Goal: Transaction & Acquisition: Purchase product/service

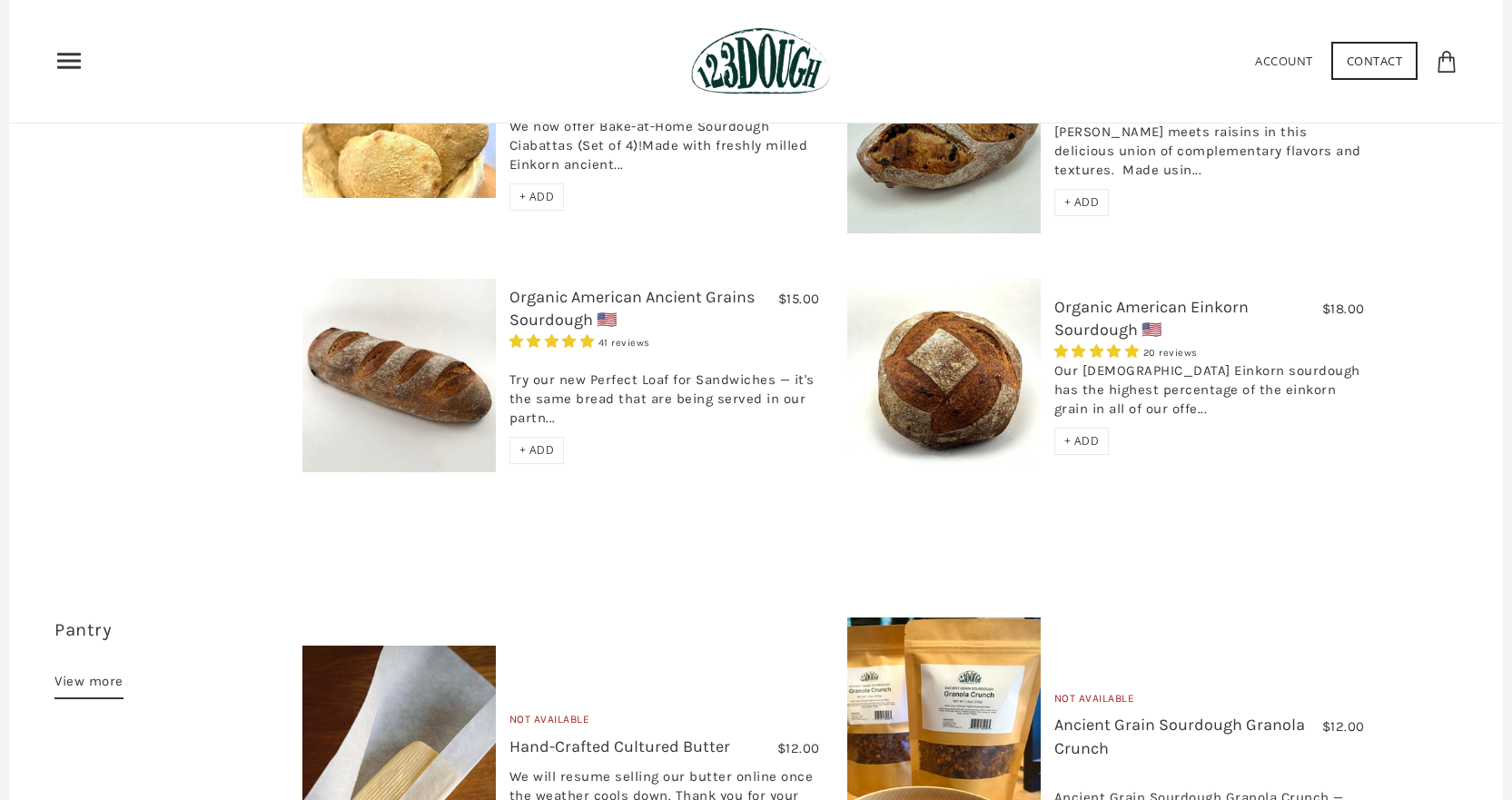
scroll to position [787, 0]
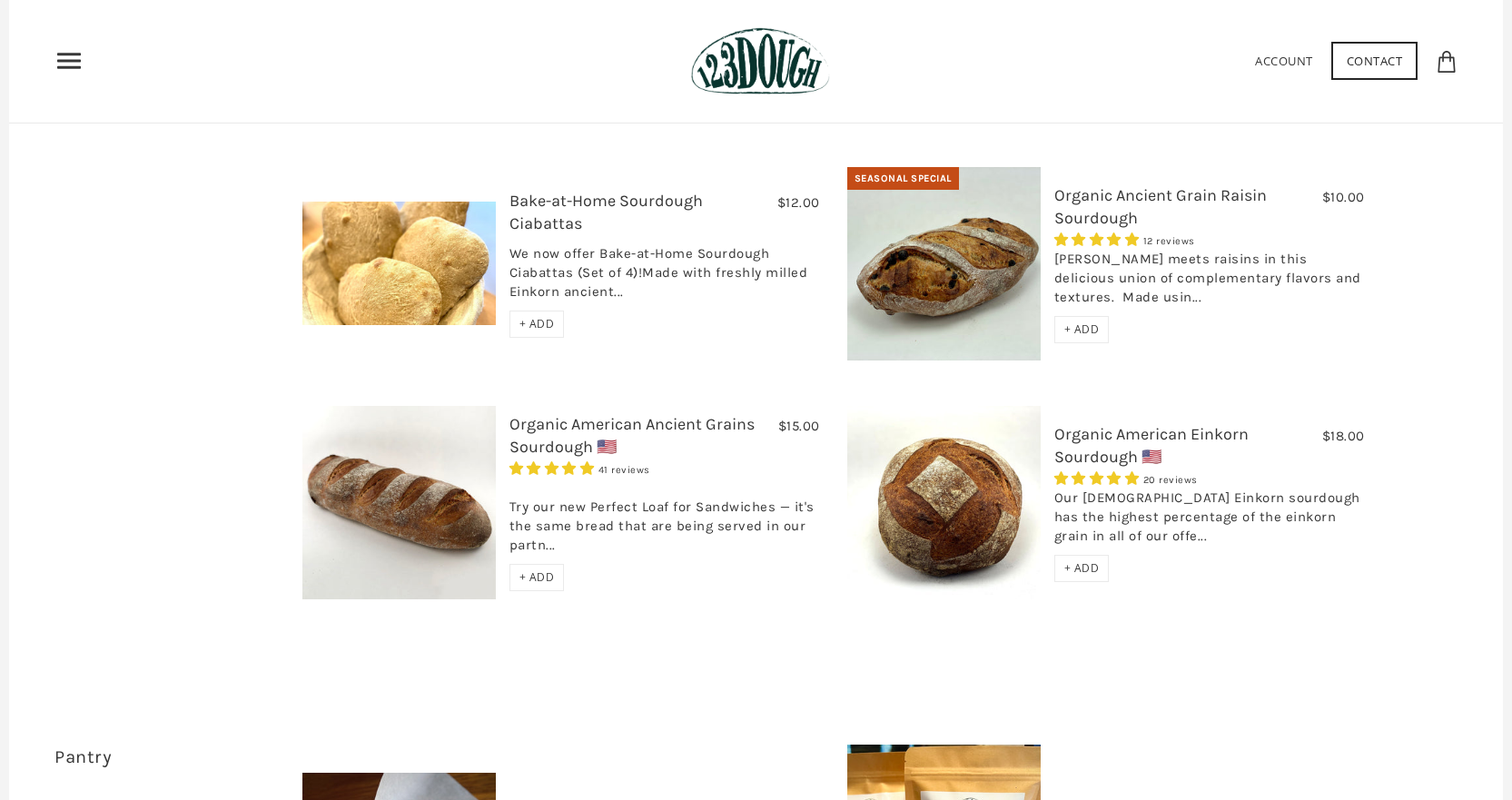
click at [451, 468] on img at bounding box center [399, 502] width 194 height 194
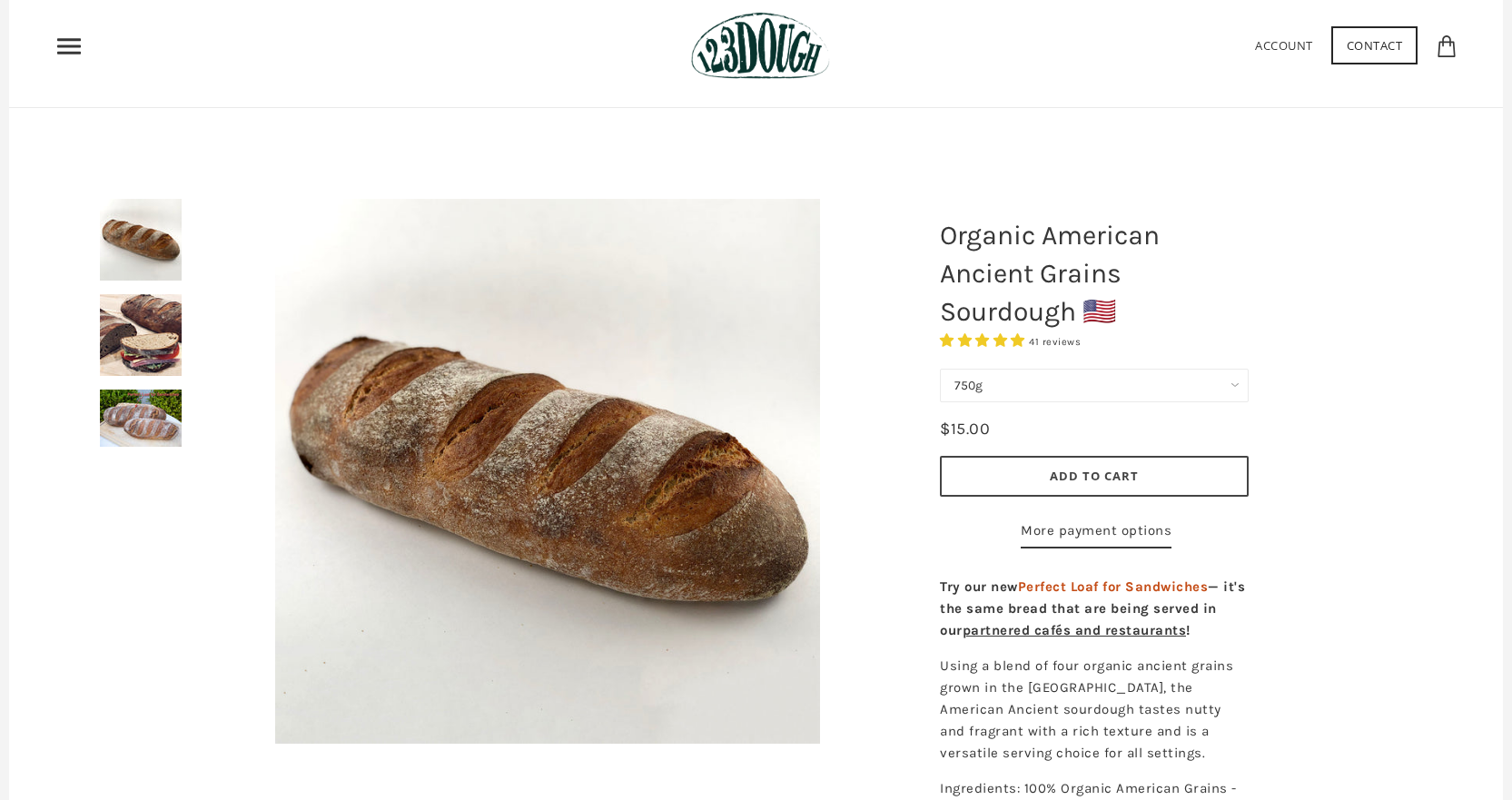
scroll to position [182, 0]
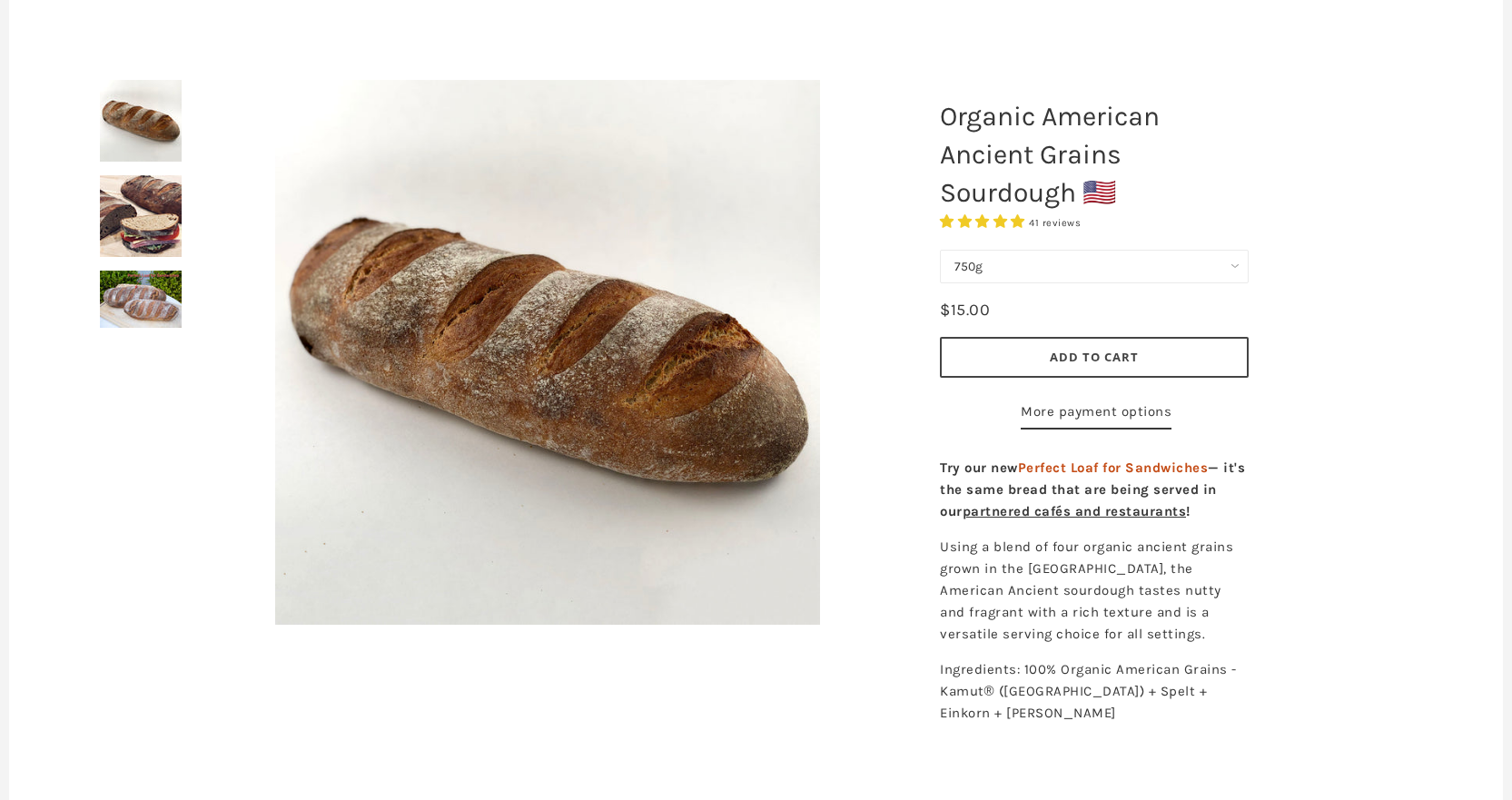
click at [995, 260] on select "750g Perfect Loaf for Sandwiches (Whole, 1500g) Perfect Loaf for Sandwiches (Ha…" at bounding box center [1093, 266] width 309 height 34
select select "Perfect Loaf for Sandwiches (Whole, 1500g)"
click at [985, 249] on select "750g Perfect Loaf for Sandwiches (Whole, 1500g) Perfect Loaf for Sandwiches (Ha…" at bounding box center [1093, 266] width 309 height 34
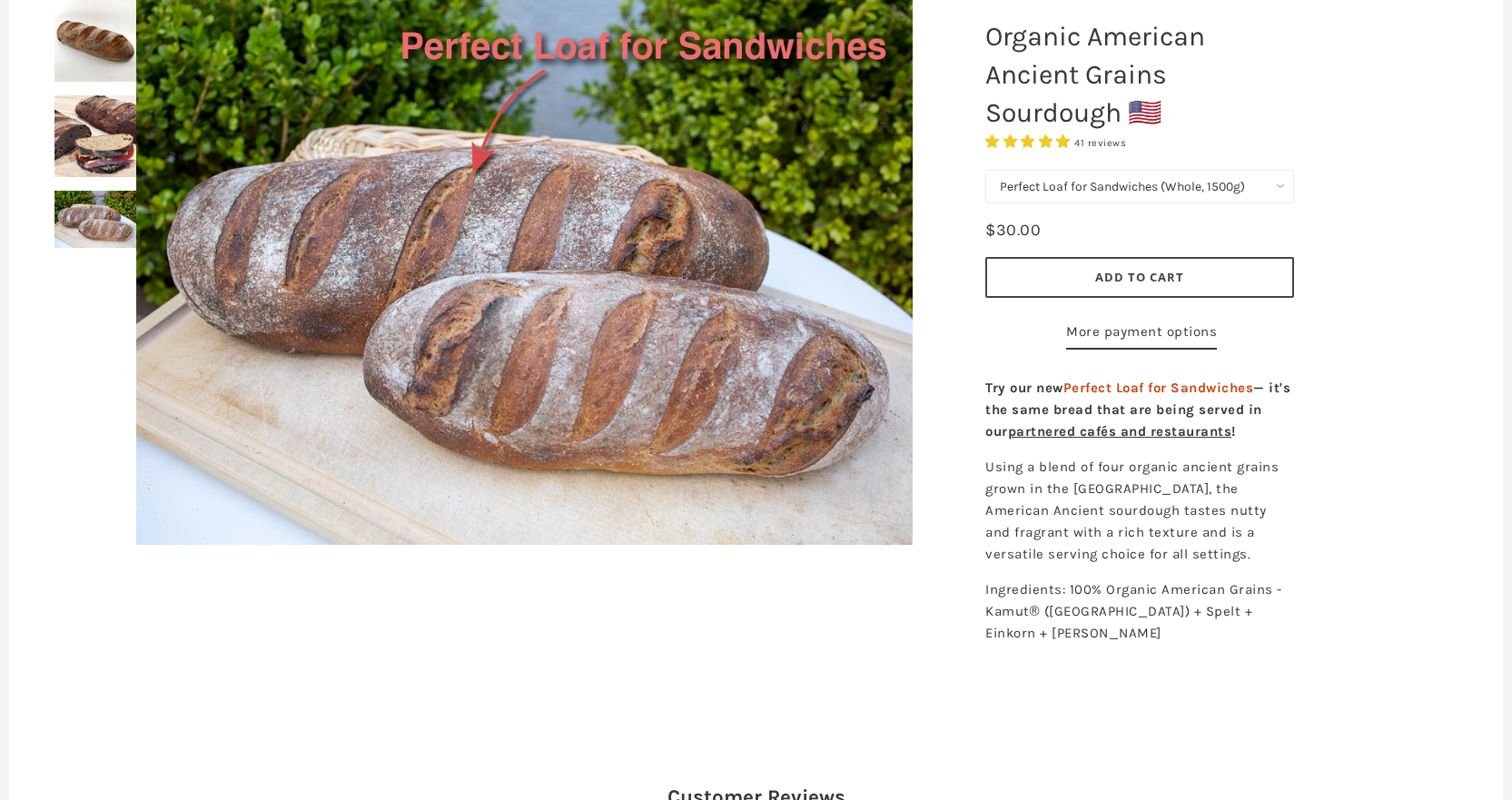
scroll to position [272, 0]
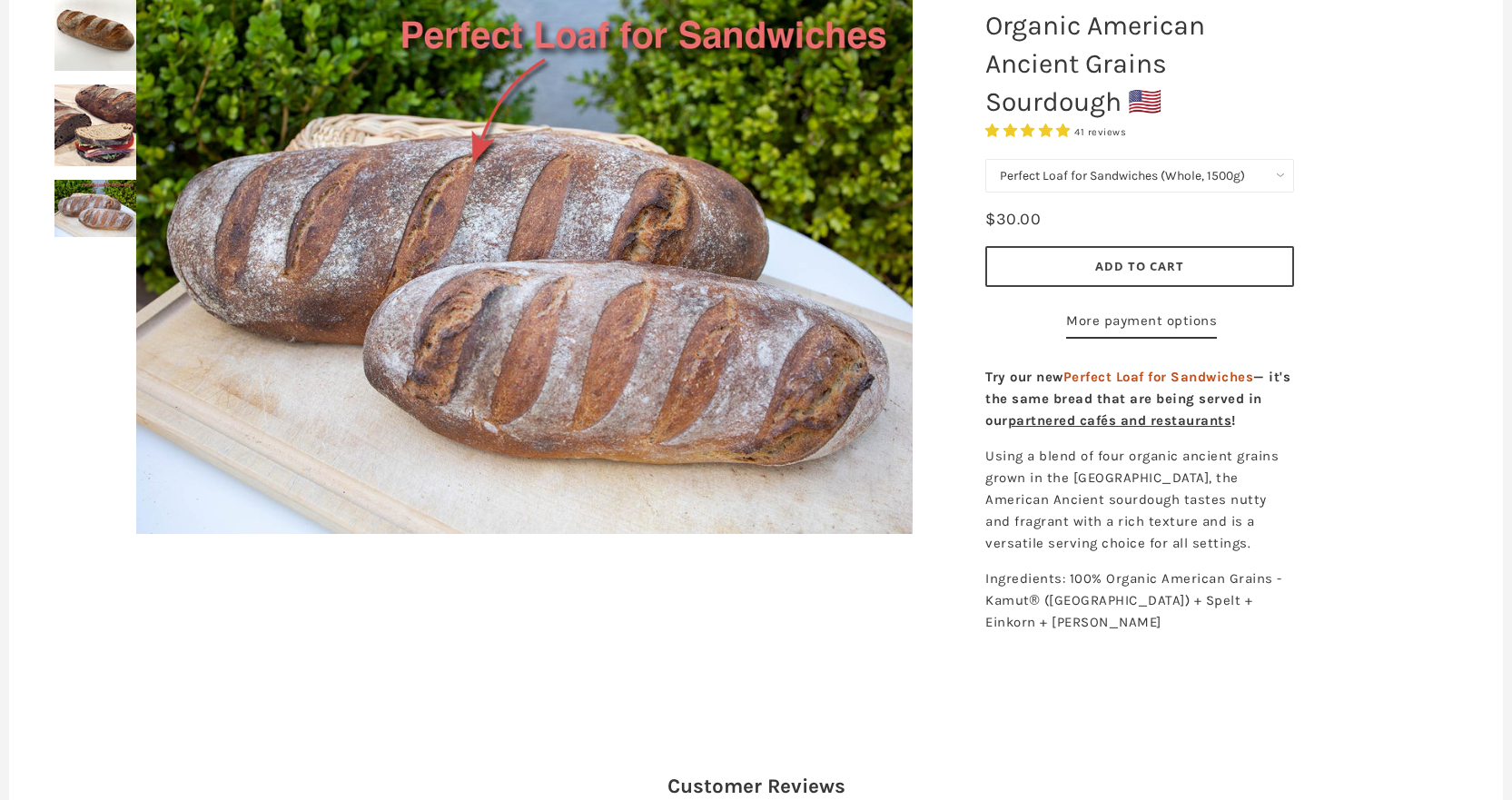
click at [1039, 429] on span "partnered cafés and restaurants" at bounding box center [1120, 420] width 224 height 16
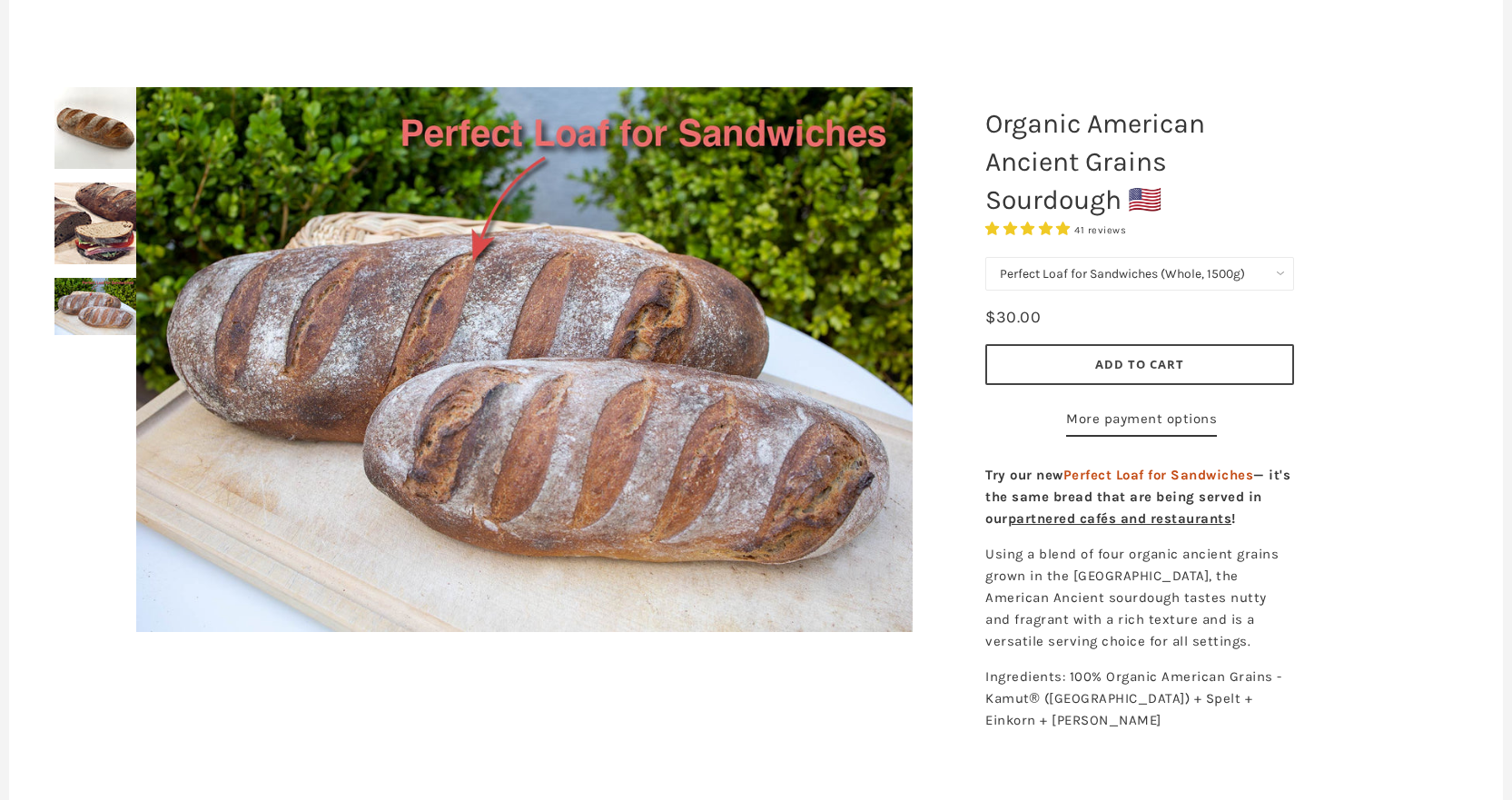
scroll to position [0, 0]
